Goal: Find specific page/section: Find specific page/section

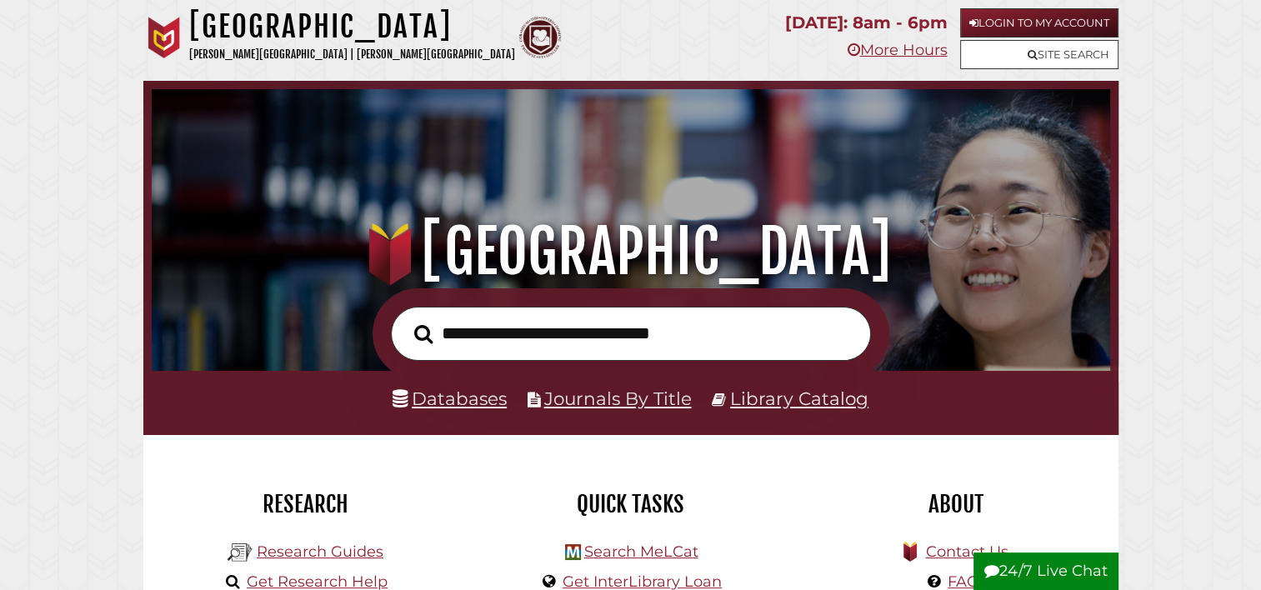
scroll to position [317, 950]
click at [625, 349] on input "text" at bounding box center [631, 334] width 480 height 54
click at [406, 320] on button "Search" at bounding box center [423, 334] width 35 height 29
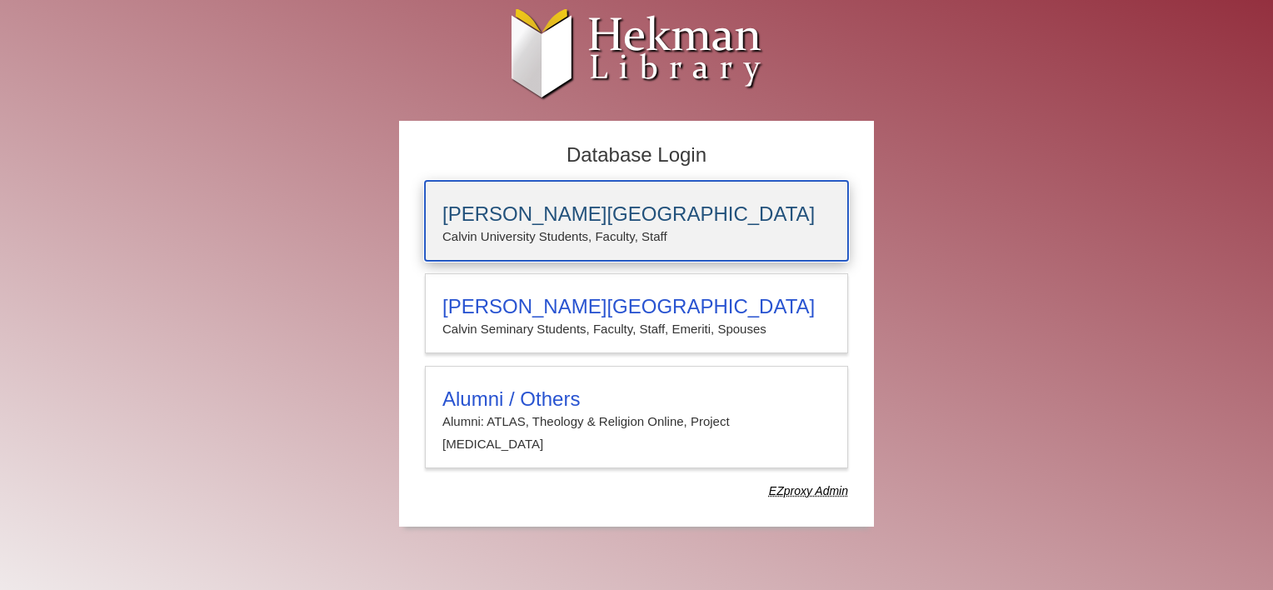
click at [686, 221] on h3 "[PERSON_NAME][GEOGRAPHIC_DATA]" at bounding box center [637, 214] width 388 height 23
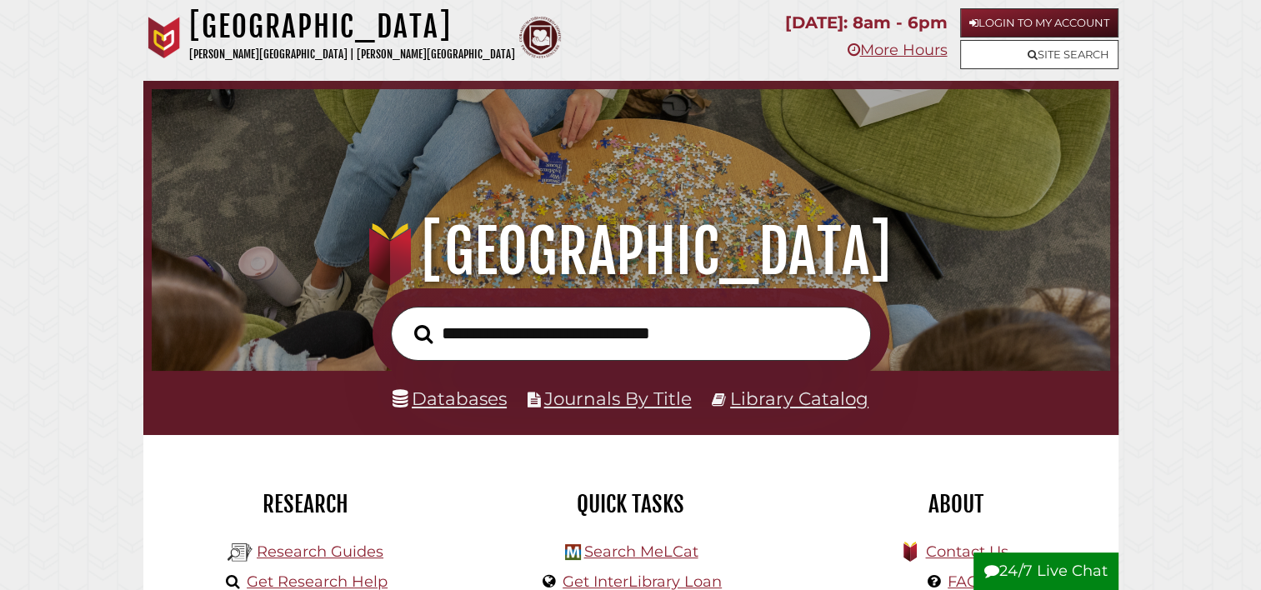
scroll to position [317, 950]
